Goal: Transaction & Acquisition: Purchase product/service

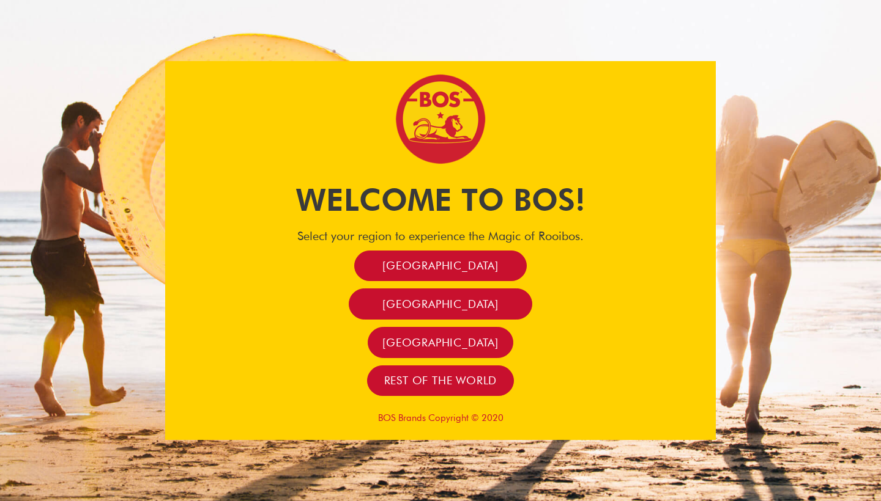
click at [456, 262] on span "[GEOGRAPHIC_DATA]" at bounding box center [440, 266] width 116 height 14
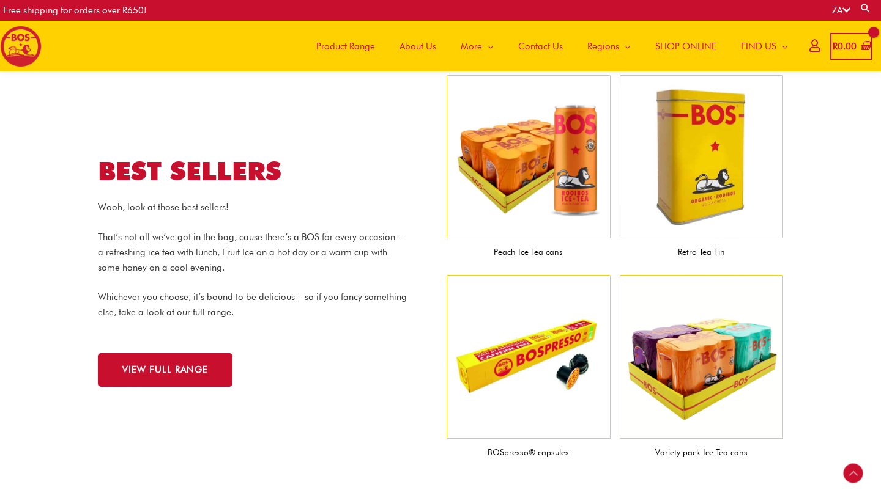
scroll to position [1163, 1]
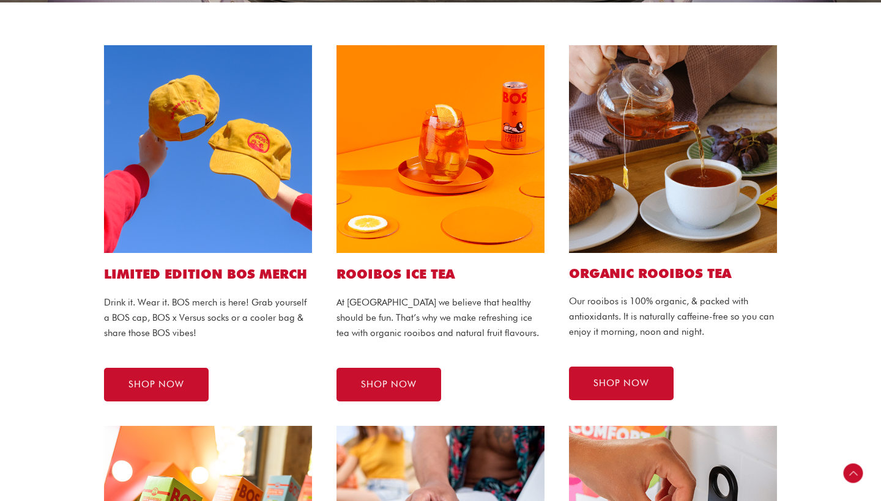
scroll to position [262, 0]
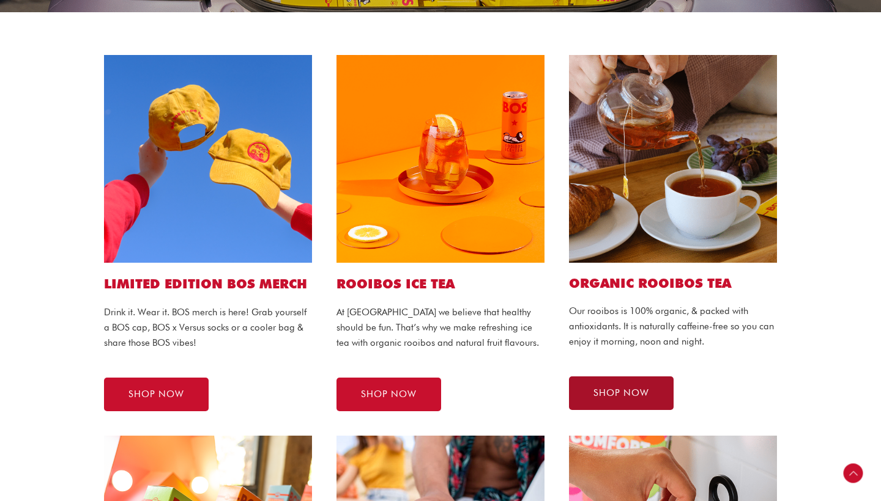
click at [593, 403] on link "SHOP NOW" at bounding box center [621, 394] width 105 height 34
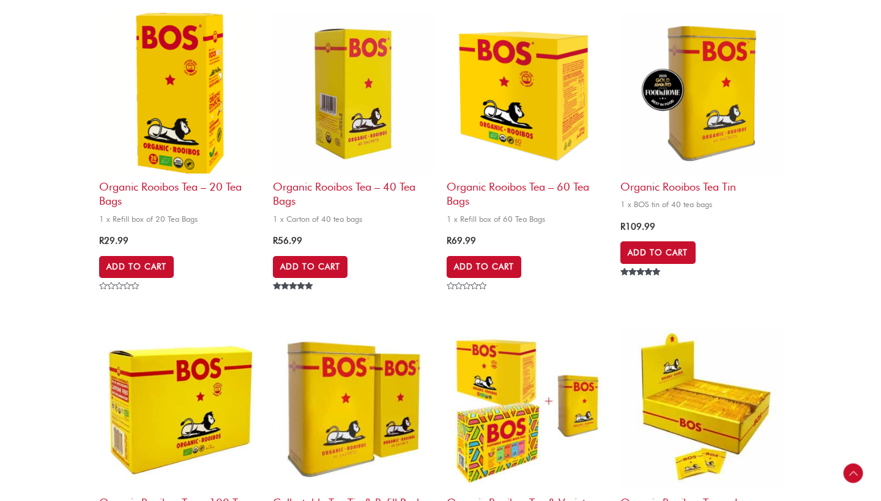
scroll to position [471, 0]
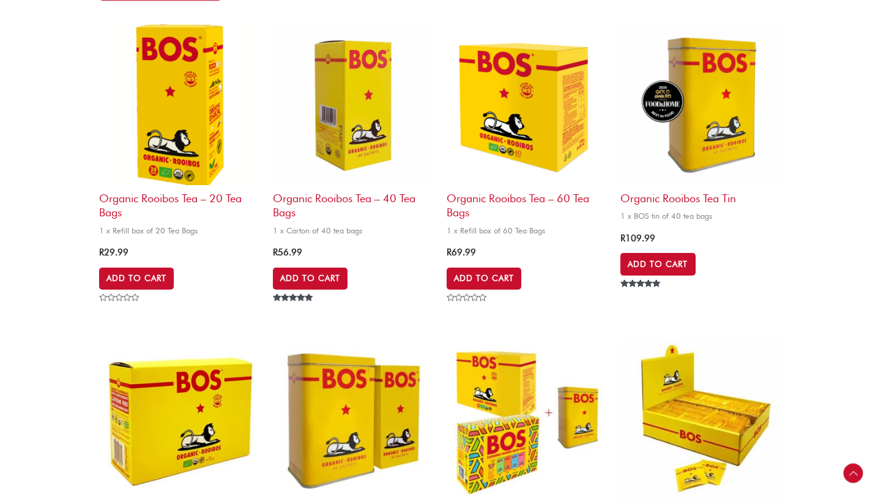
click at [362, 180] on img at bounding box center [353, 104] width 161 height 161
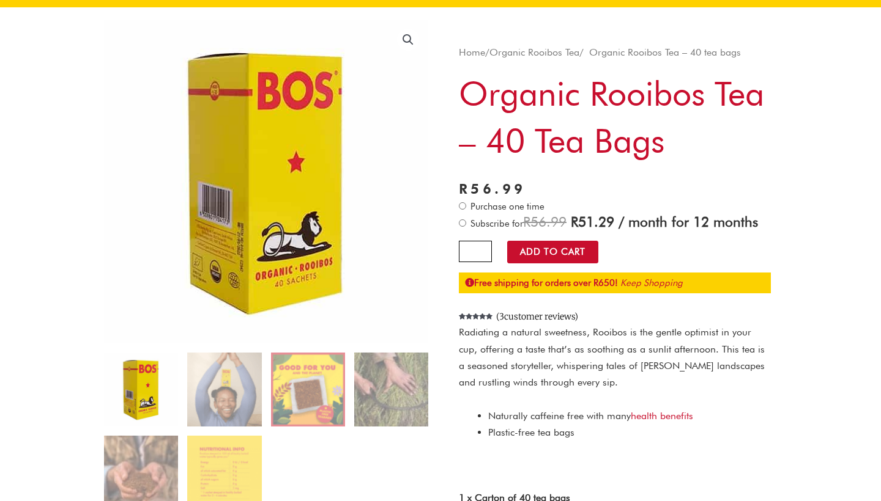
scroll to position [76, 0]
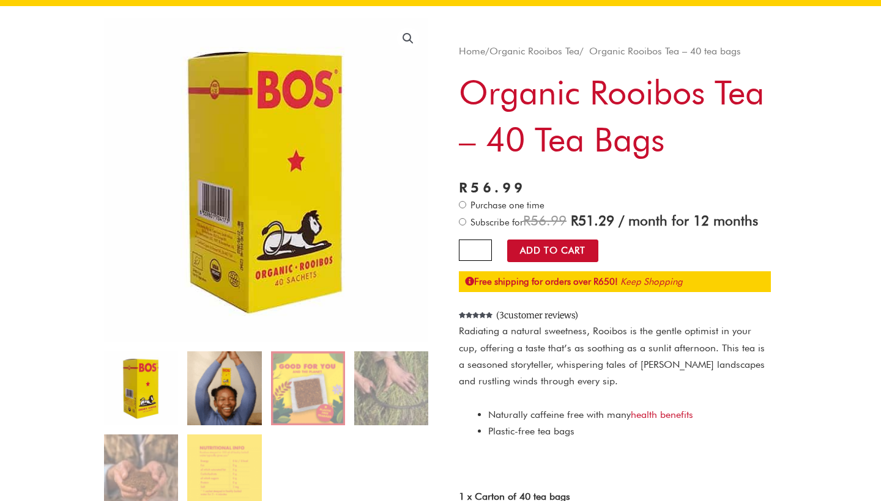
click at [243, 385] on img at bounding box center [224, 389] width 74 height 74
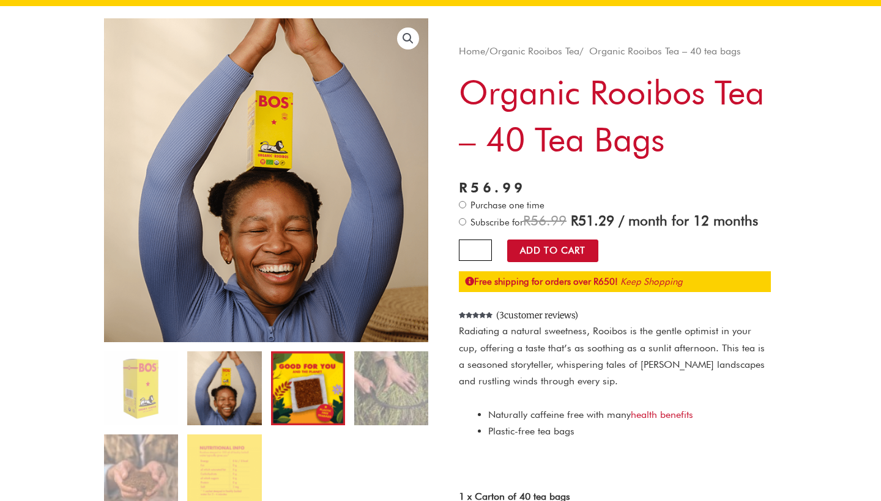
click at [279, 392] on img at bounding box center [308, 389] width 74 height 74
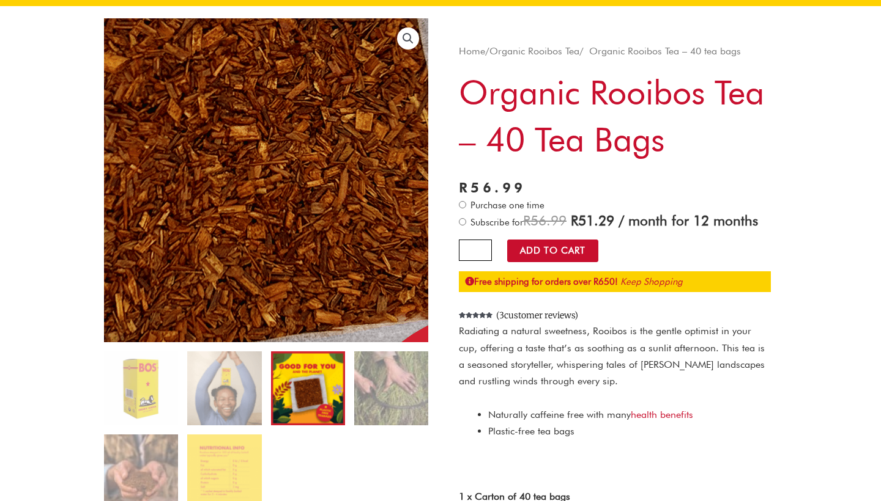
click at [286, 227] on img at bounding box center [211, 51] width 1223 height 1223
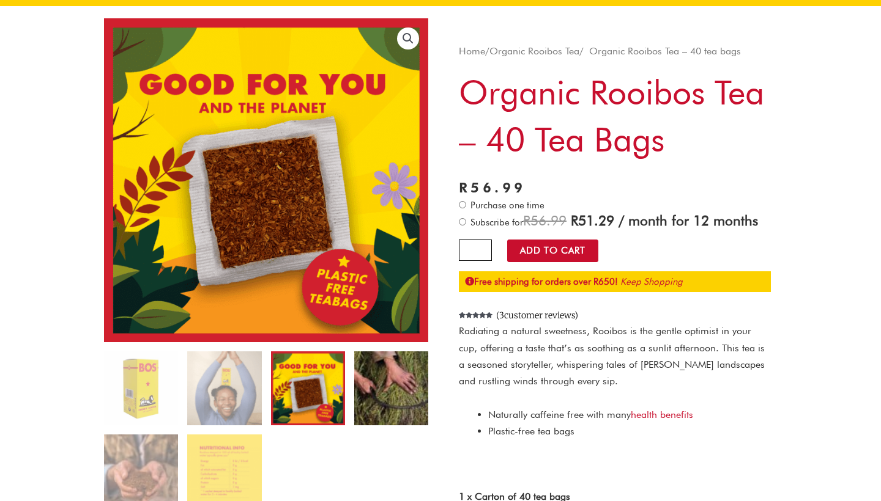
click at [385, 414] on img at bounding box center [391, 389] width 74 height 74
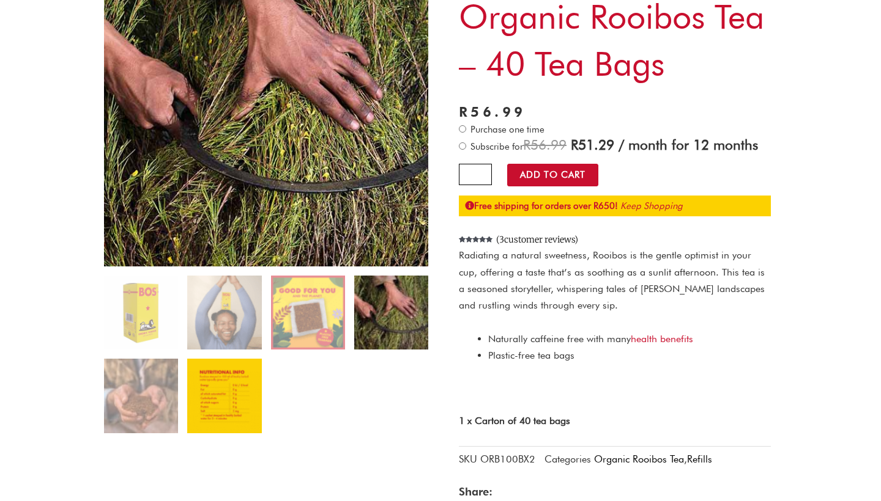
scroll to position [159, 0]
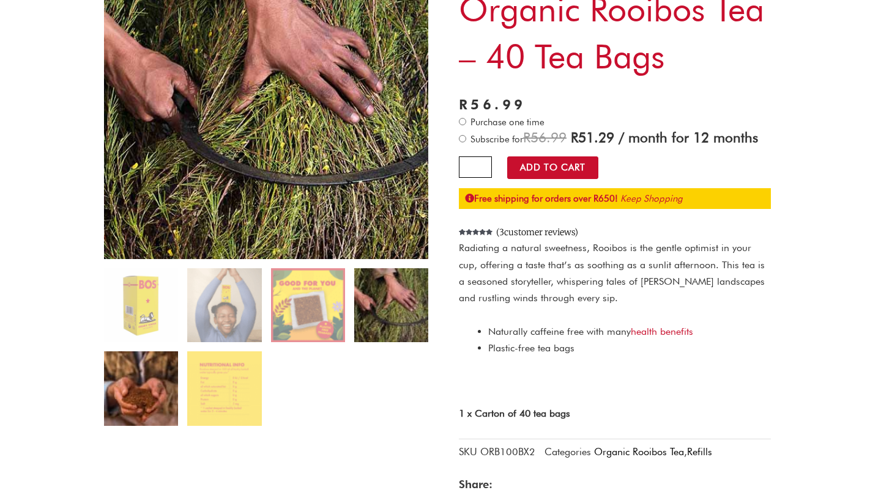
click at [165, 395] on img at bounding box center [141, 389] width 74 height 74
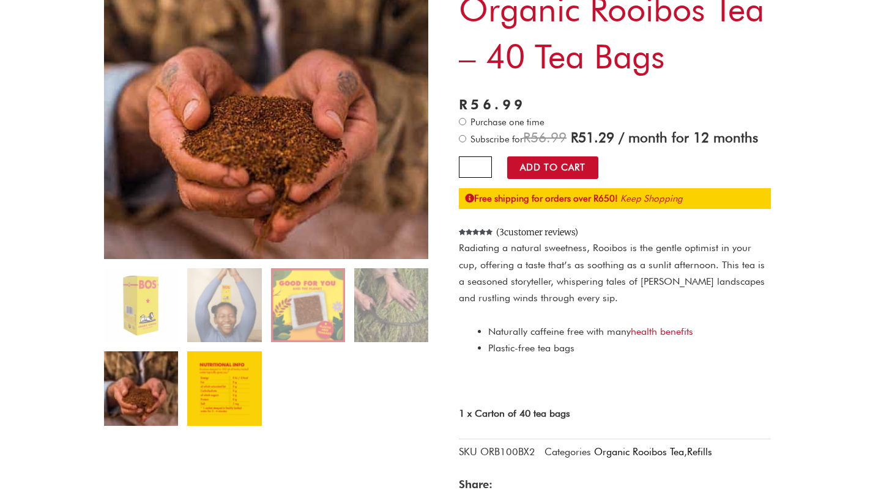
click at [210, 380] on img at bounding box center [224, 389] width 74 height 74
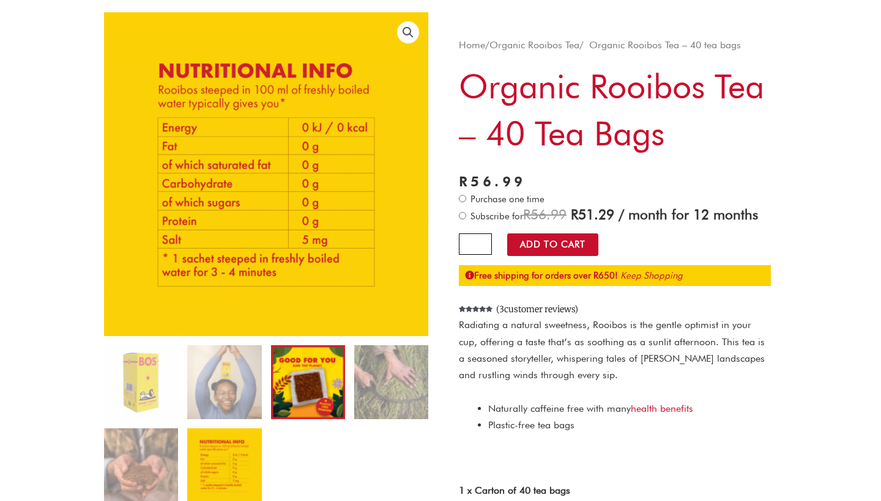
scroll to position [81, 0]
